Goal: Find specific page/section: Find specific page/section

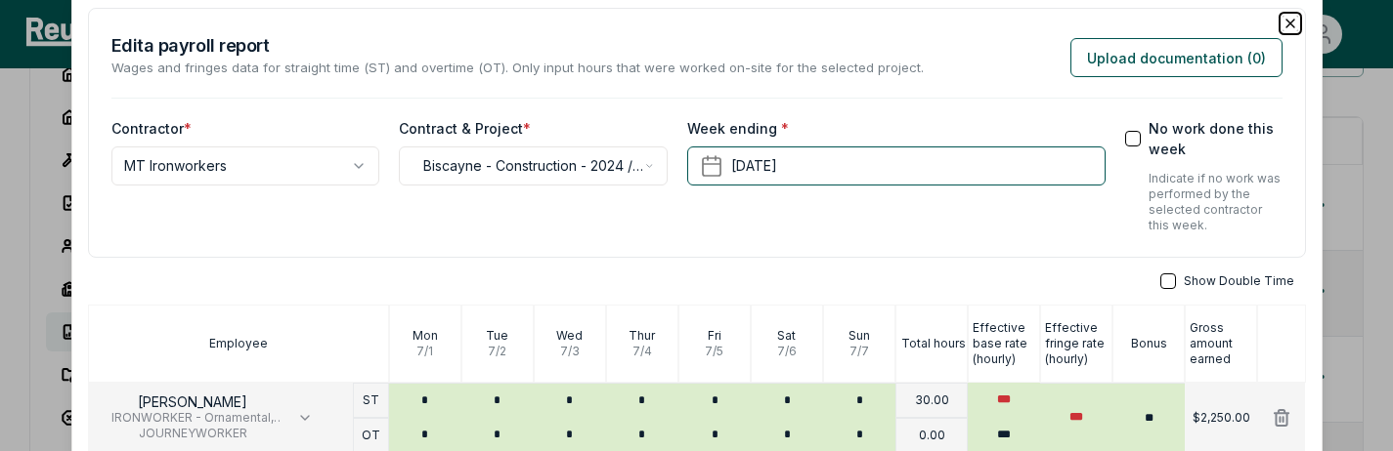
click at [1284, 24] on icon "button" at bounding box center [1290, 24] width 16 height 16
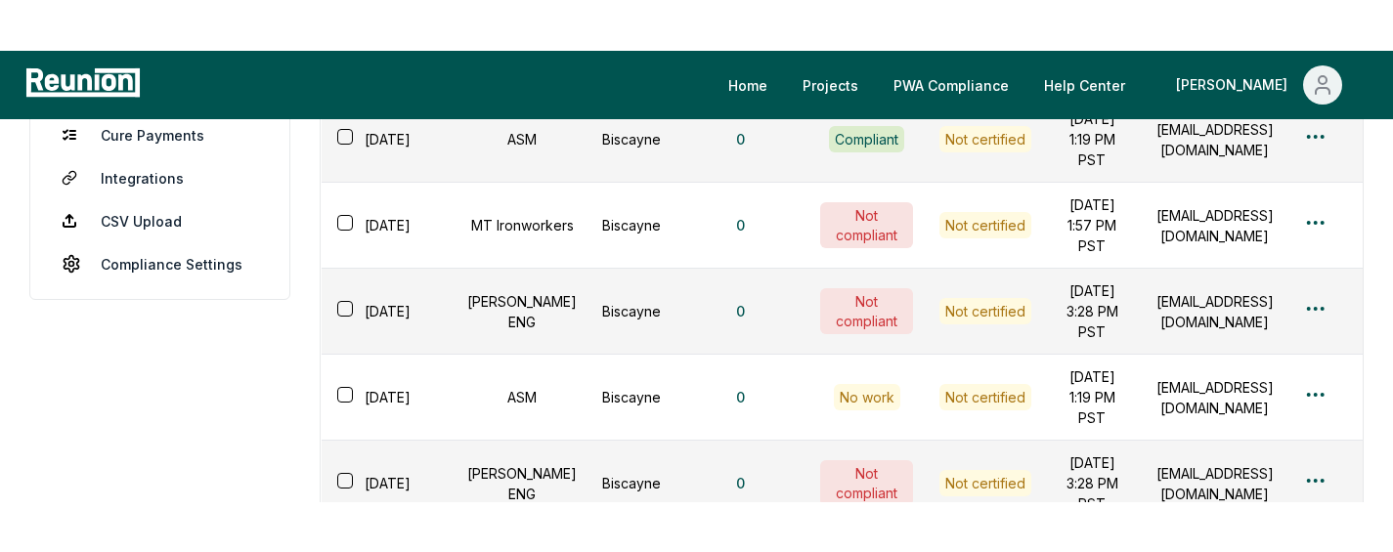
scroll to position [504, 0]
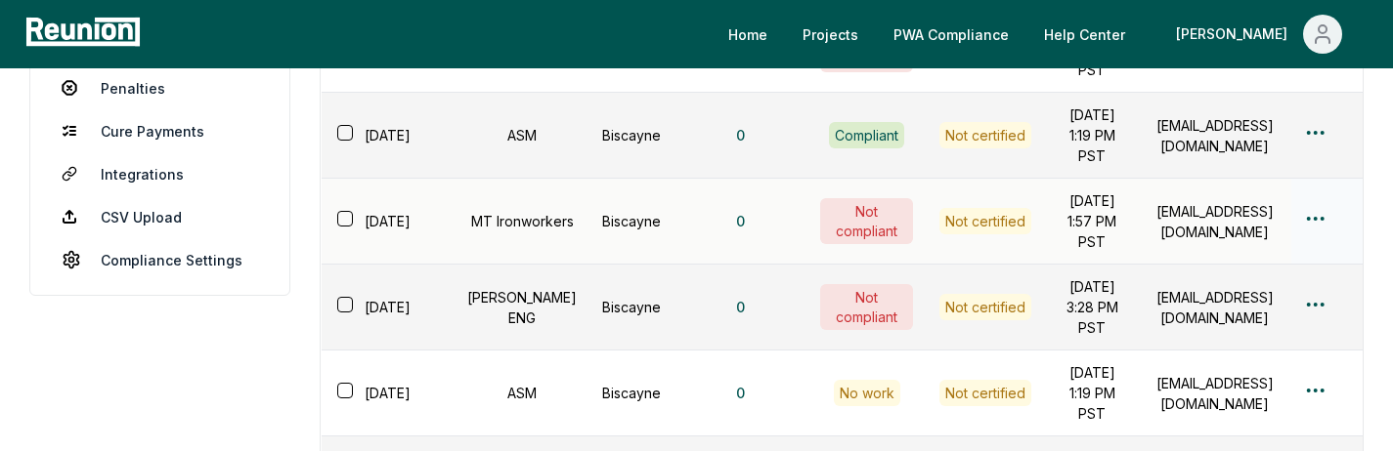
click at [1310, 212] on html "Please visit us on your desktop We're working on making our marketplace mobile-…" at bounding box center [696, 217] width 1393 height 1443
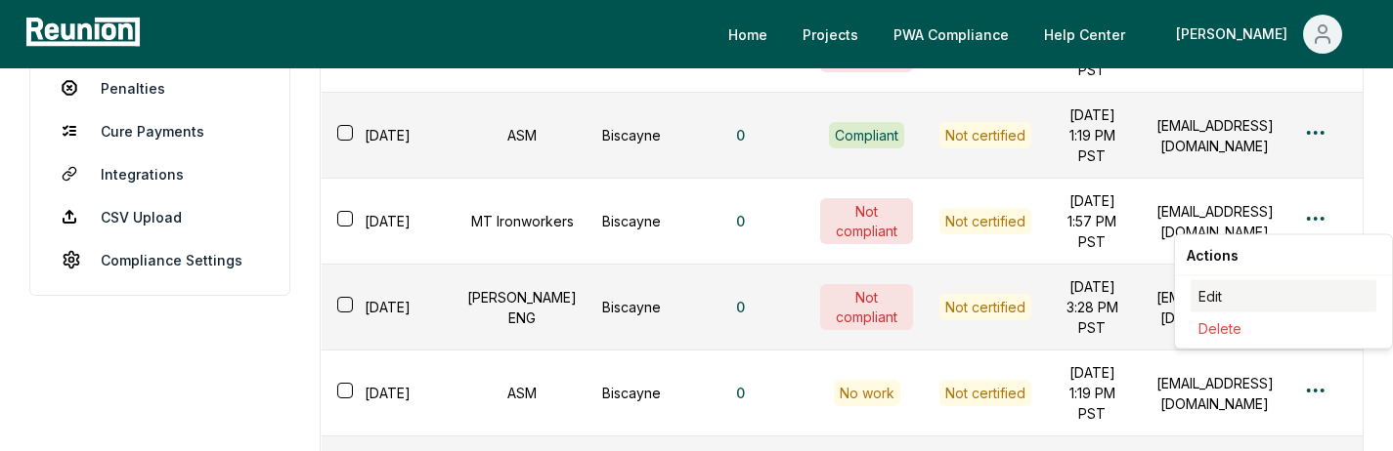
click at [1251, 238] on div "Edit" at bounding box center [1283, 296] width 186 height 32
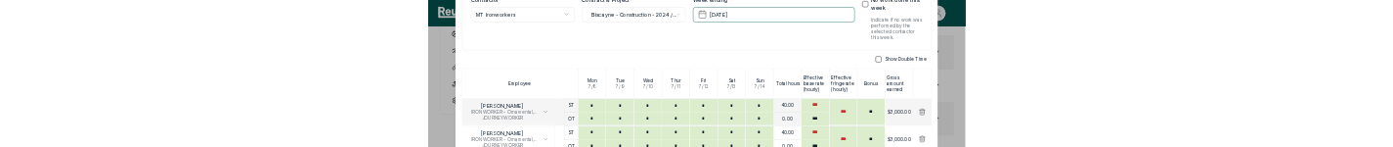
scroll to position [0, 0]
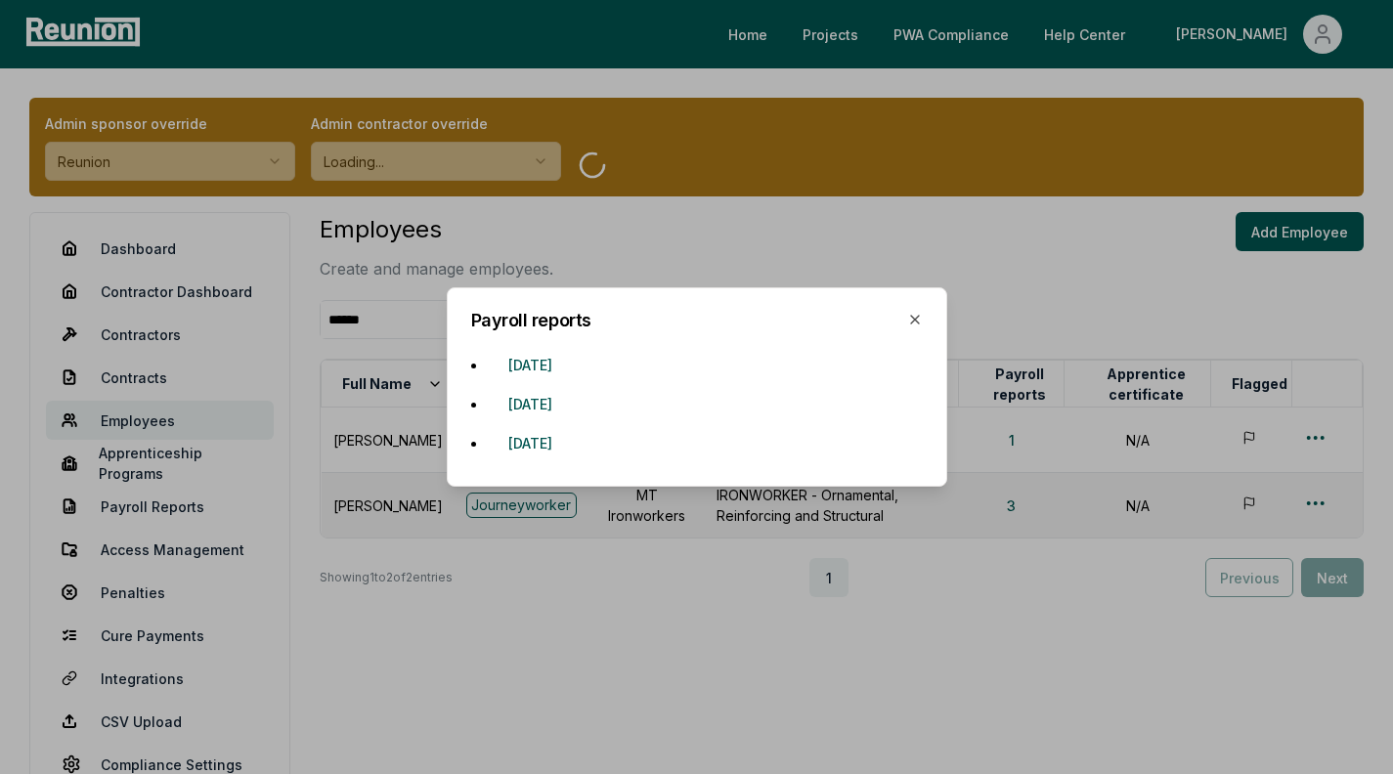
scroll to position [56, 0]
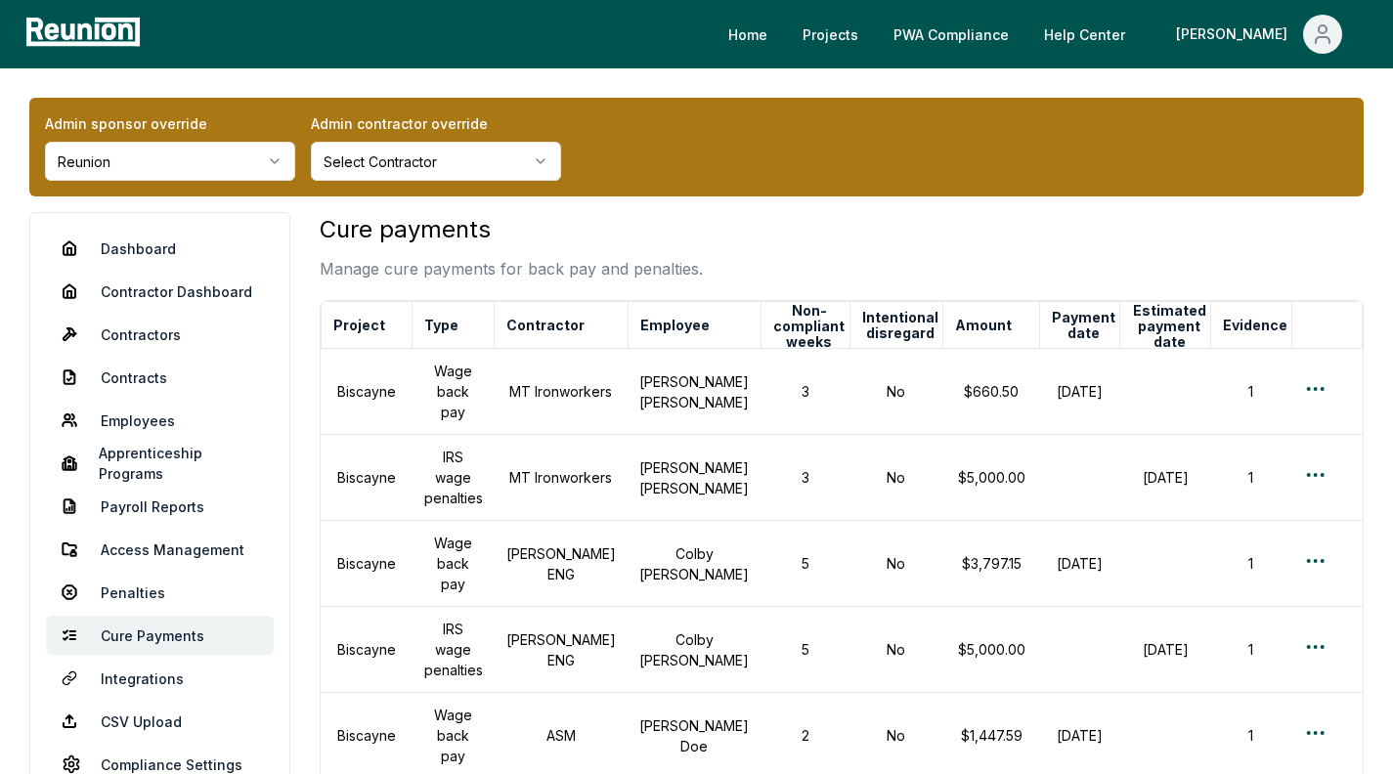
scroll to position [23, 0]
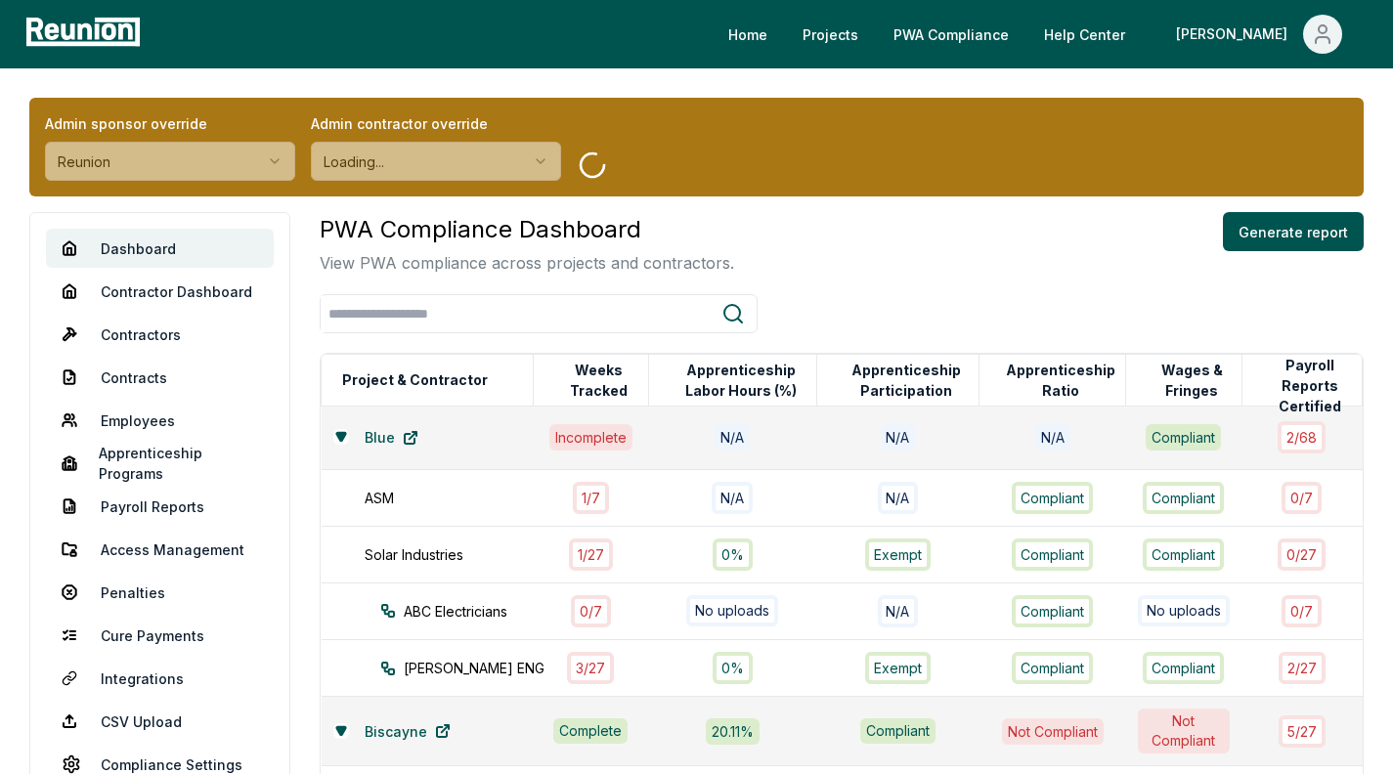
scroll to position [93, 0]
